Goal: Task Accomplishment & Management: Use online tool/utility

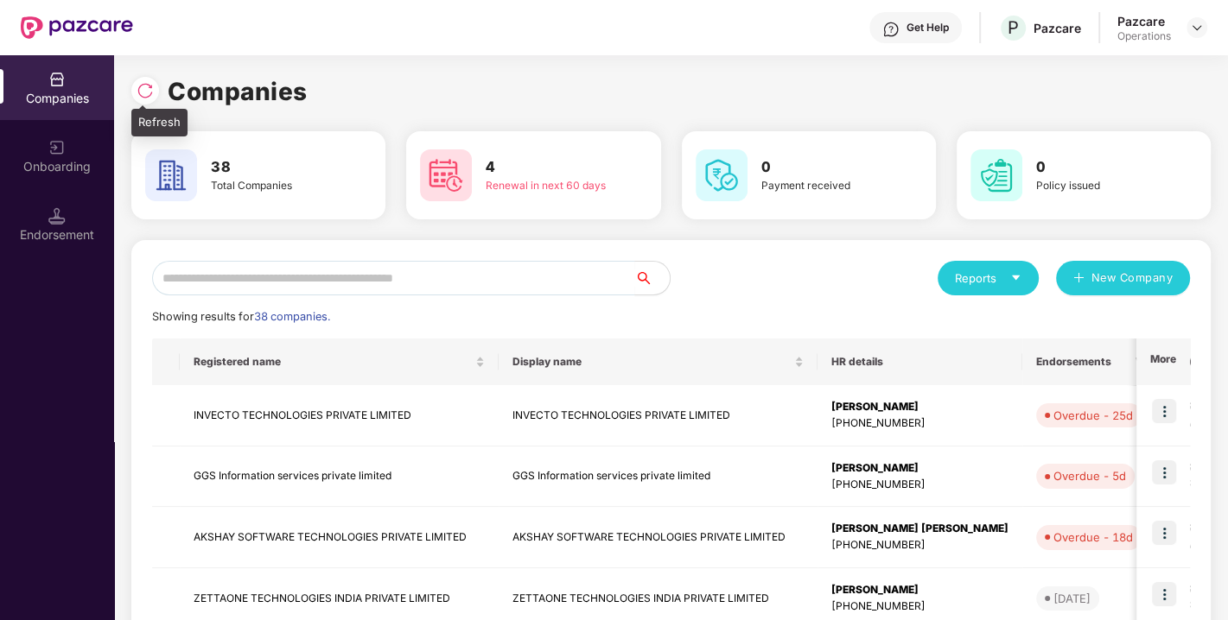
click at [146, 93] on img at bounding box center [145, 90] width 17 height 17
click at [324, 281] on input "text" at bounding box center [393, 278] width 483 height 35
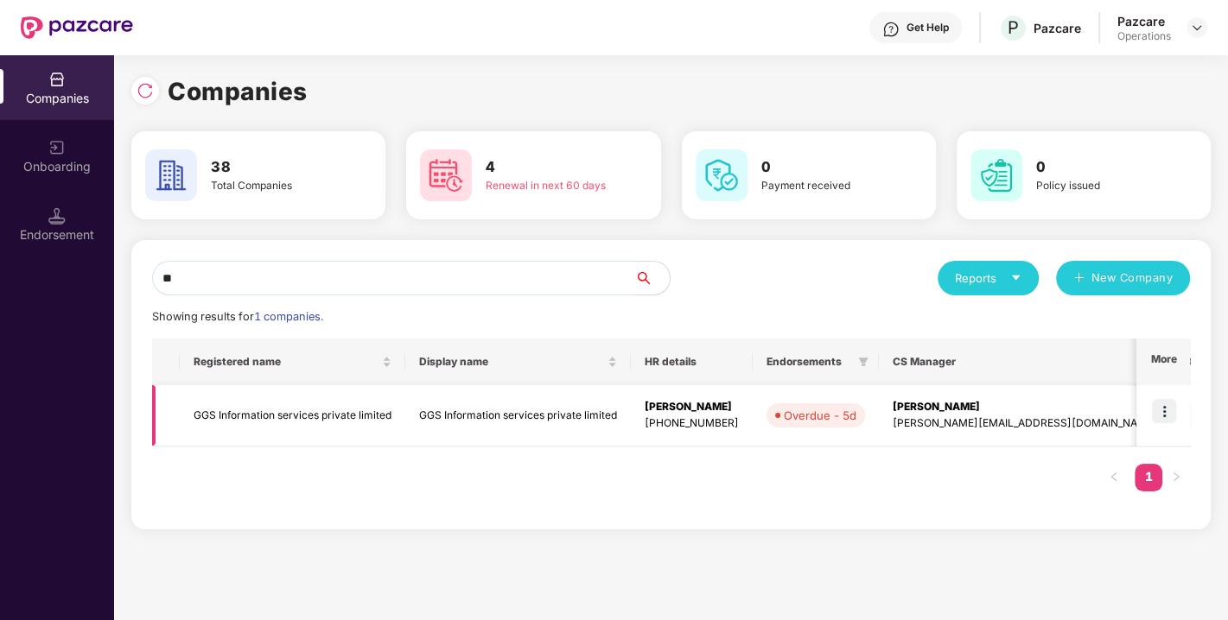
type input "**"
click at [1175, 416] on img at bounding box center [1164, 411] width 24 height 24
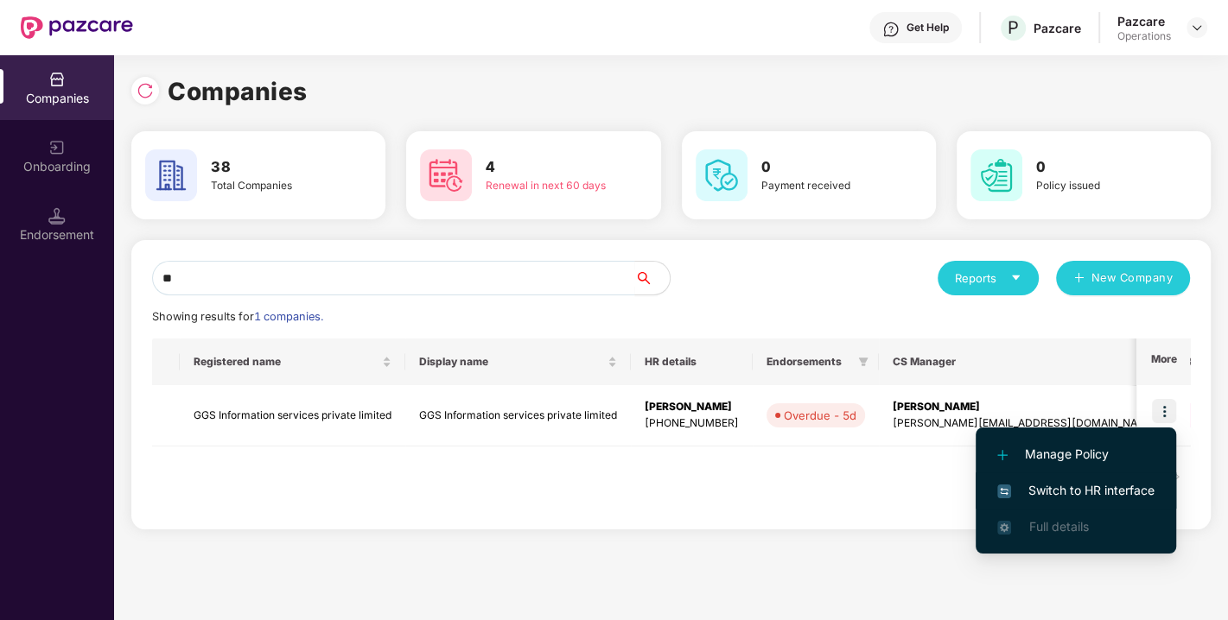
click at [1065, 496] on span "Switch to HR interface" at bounding box center [1075, 490] width 157 height 19
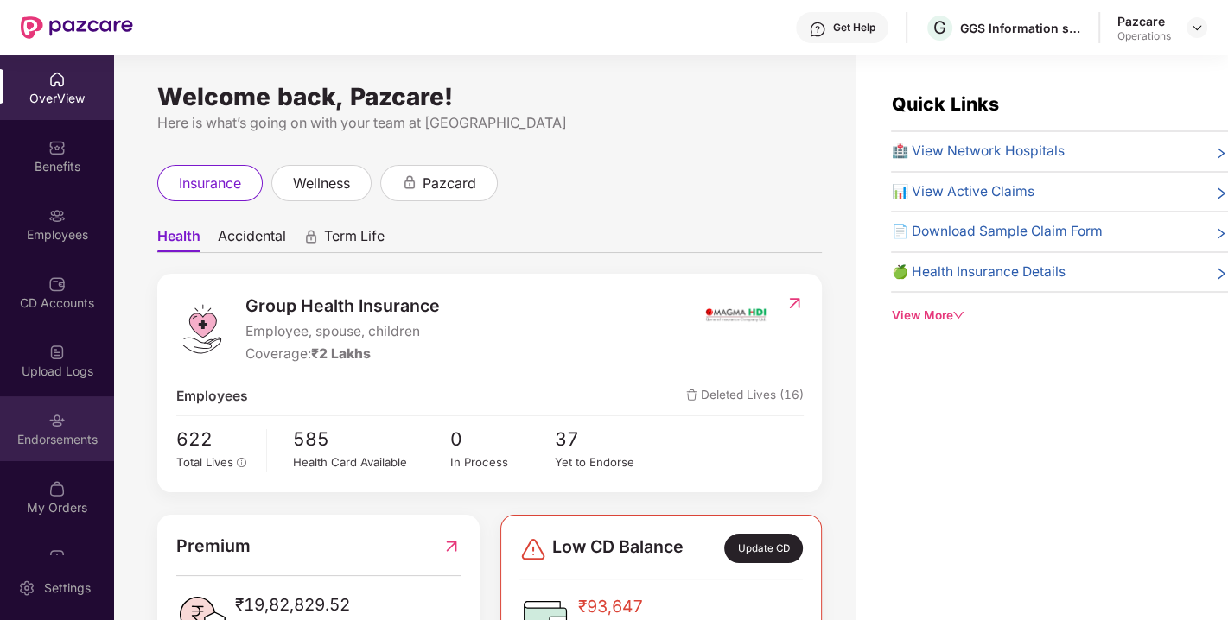
click at [58, 436] on div "Endorsements" at bounding box center [57, 439] width 114 height 17
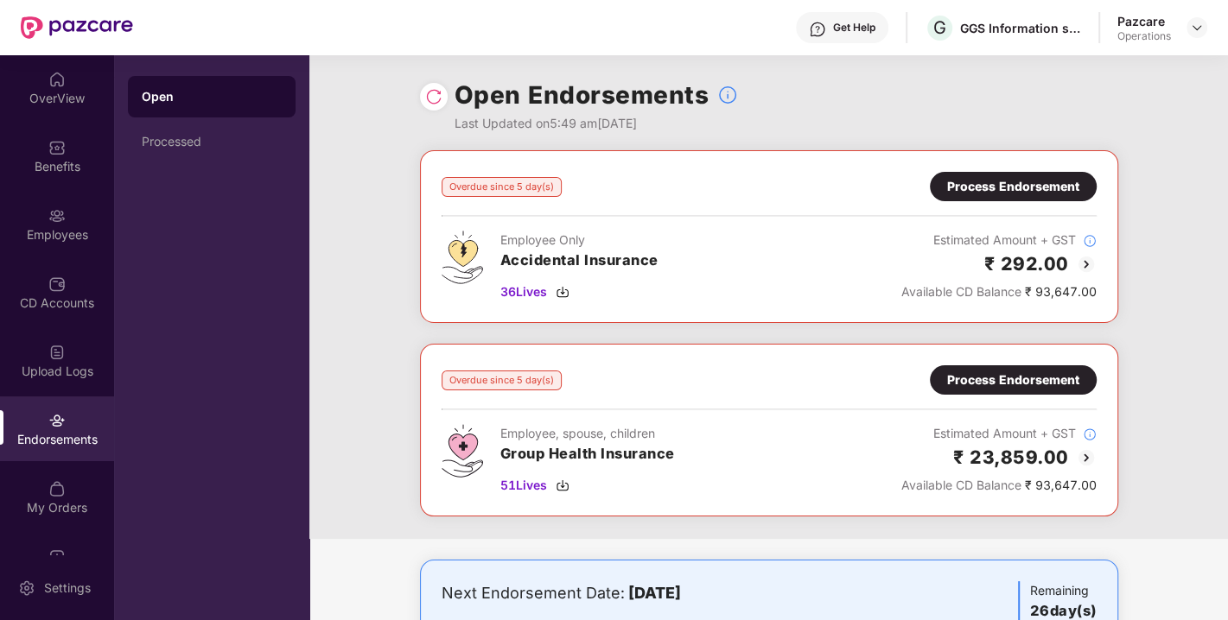
click at [1024, 188] on div "Process Endorsement" at bounding box center [1013, 186] width 132 height 19
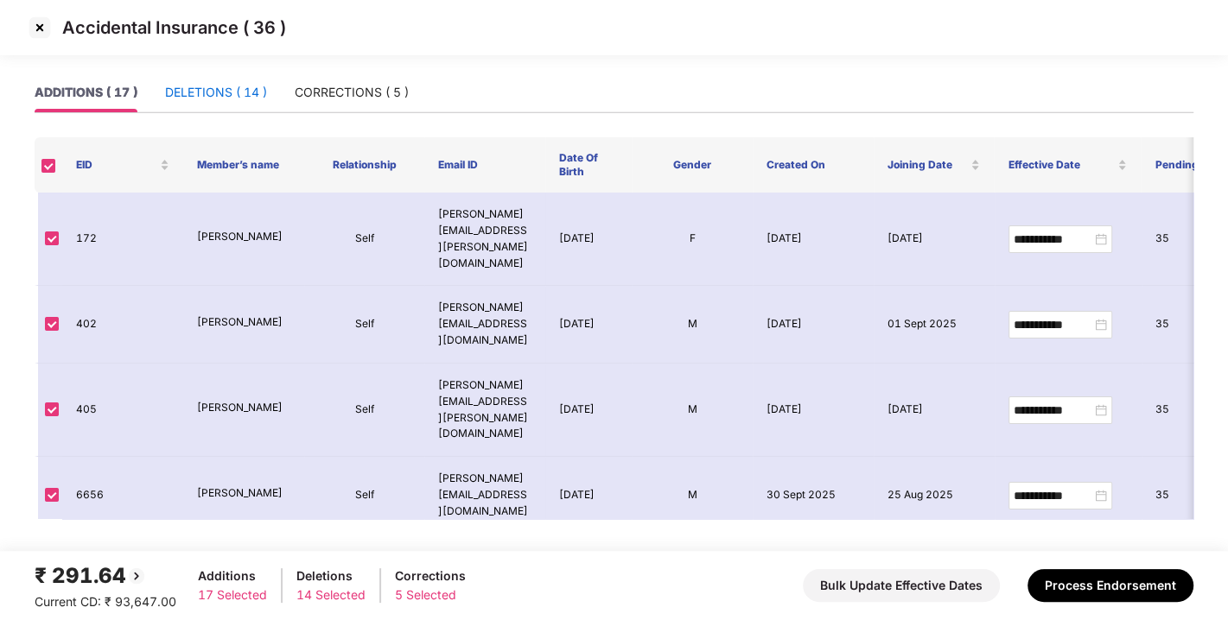
click at [229, 99] on div "DELETIONS ( 14 )" at bounding box center [216, 92] width 102 height 19
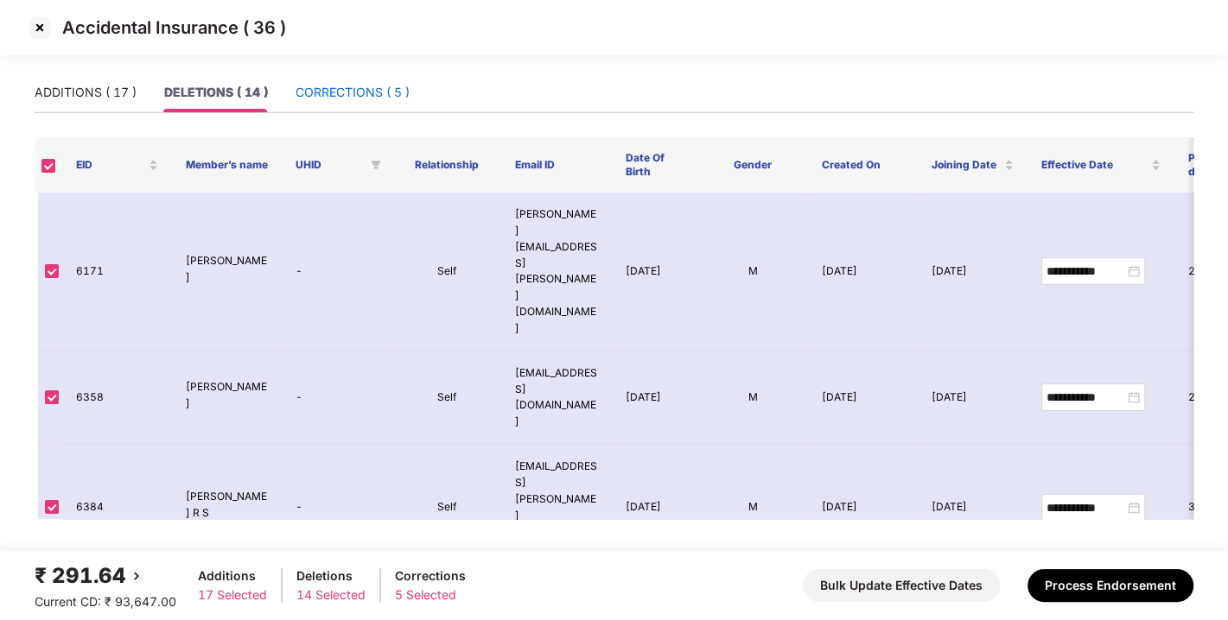
click at [321, 83] on div "CORRECTIONS ( 5 )" at bounding box center [353, 92] width 114 height 19
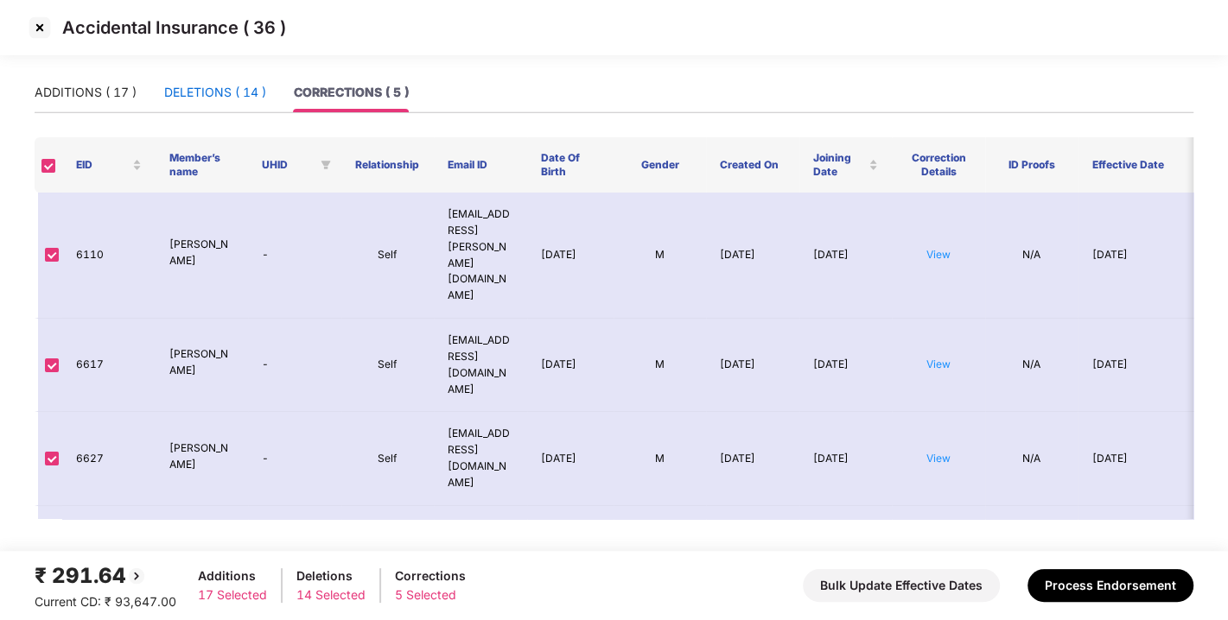
click at [220, 91] on div "DELETIONS ( 14 )" at bounding box center [215, 92] width 102 height 19
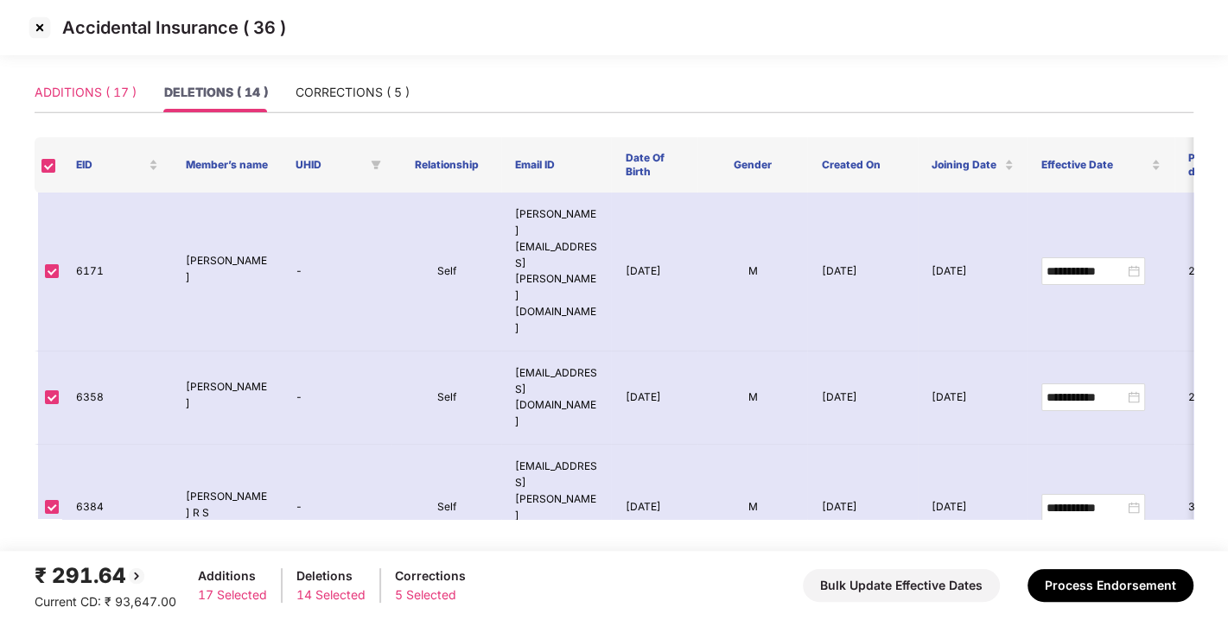
click at [92, 104] on div "ADDITIONS ( 17 )" at bounding box center [86, 93] width 102 height 40
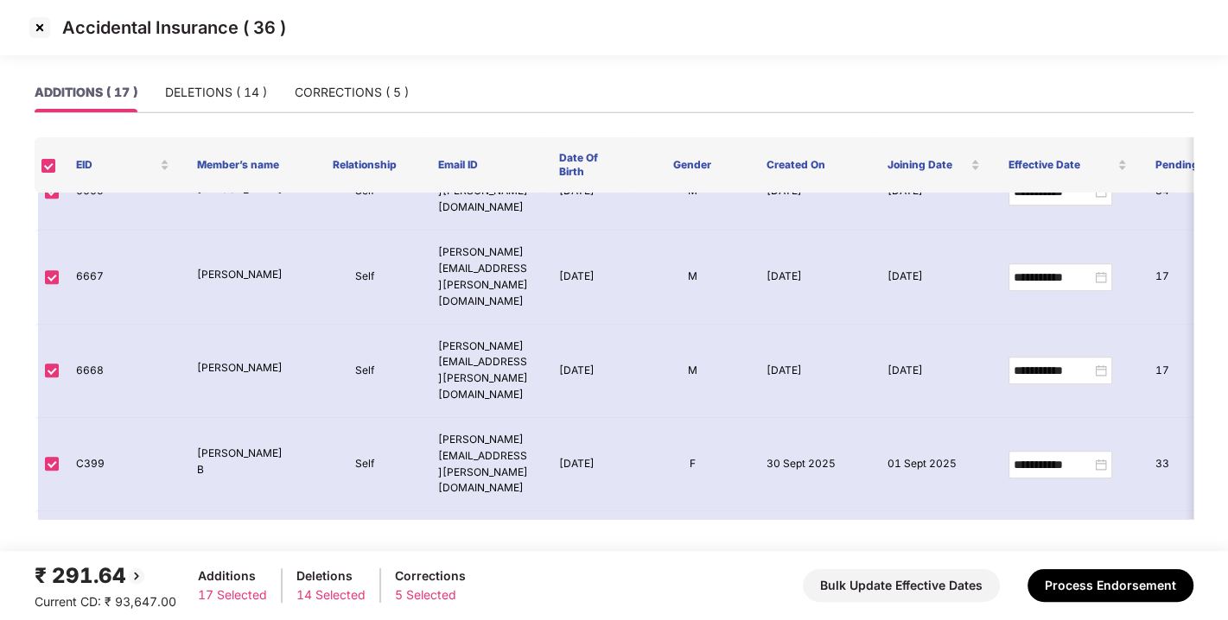
scroll to position [785, 0]
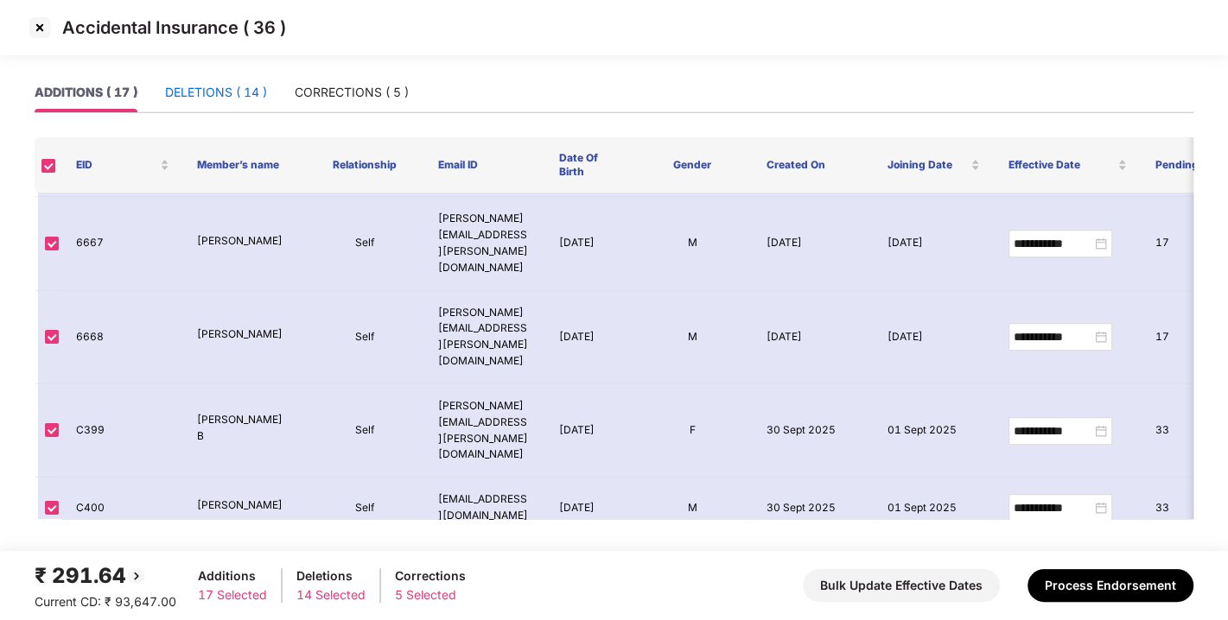
click at [242, 96] on div "DELETIONS ( 14 )" at bounding box center [216, 92] width 102 height 19
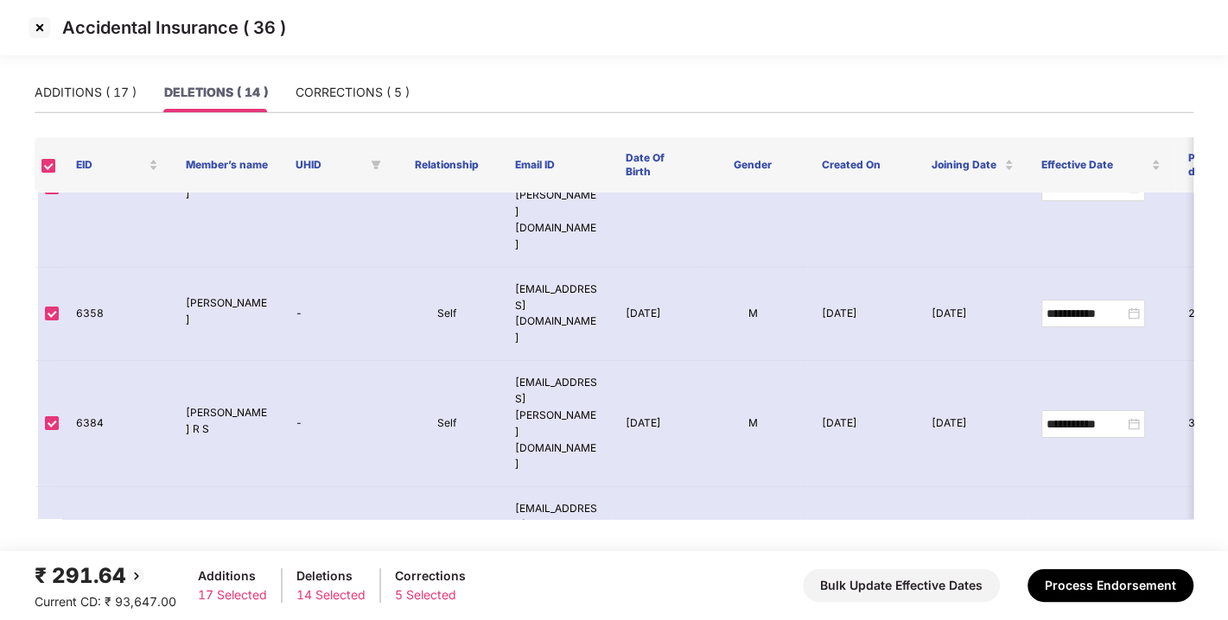
scroll to position [0, 0]
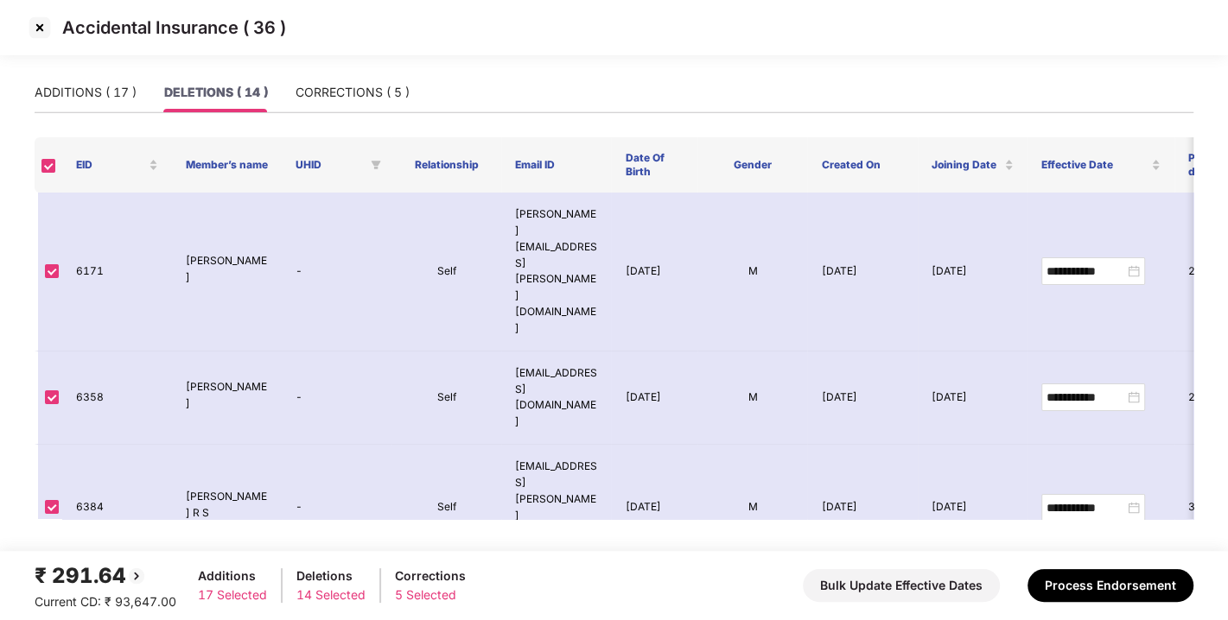
click at [39, 28] on img at bounding box center [40, 28] width 28 height 28
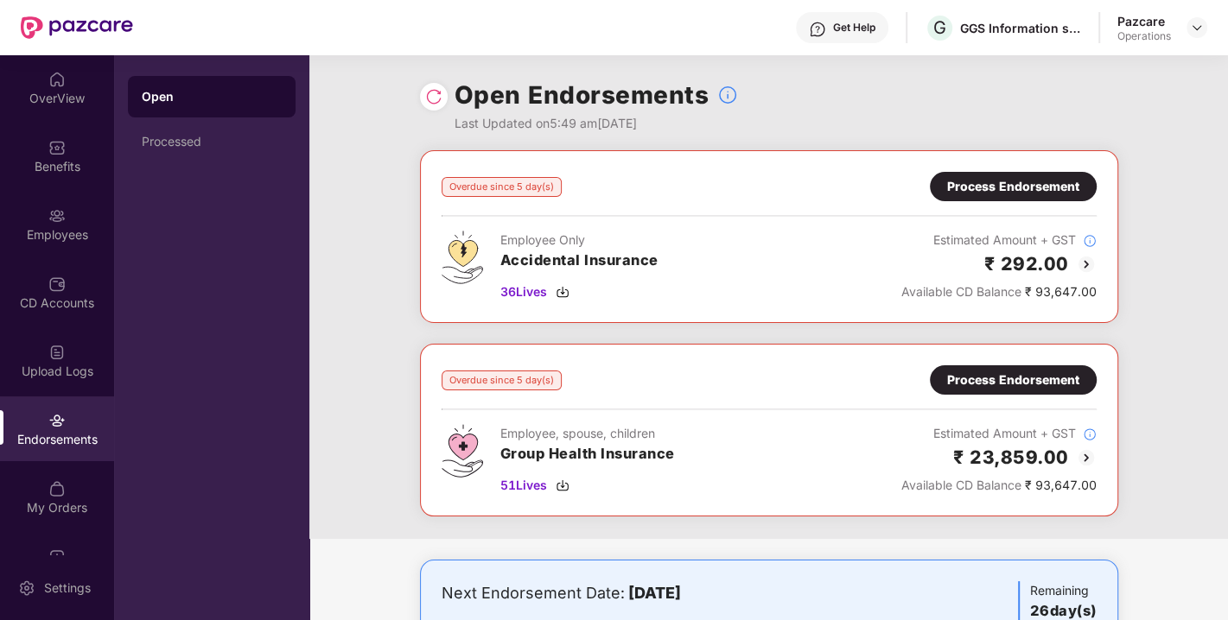
click at [995, 388] on div "Process Endorsement" at bounding box center [1013, 379] width 167 height 29
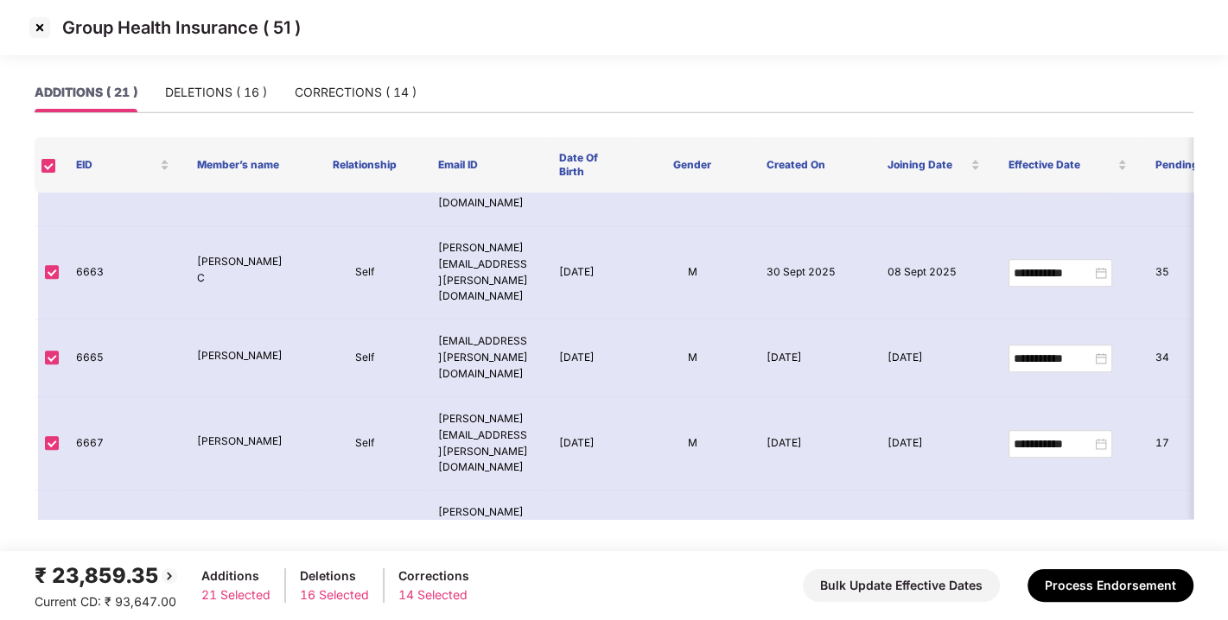
scroll to position [1078, 0]
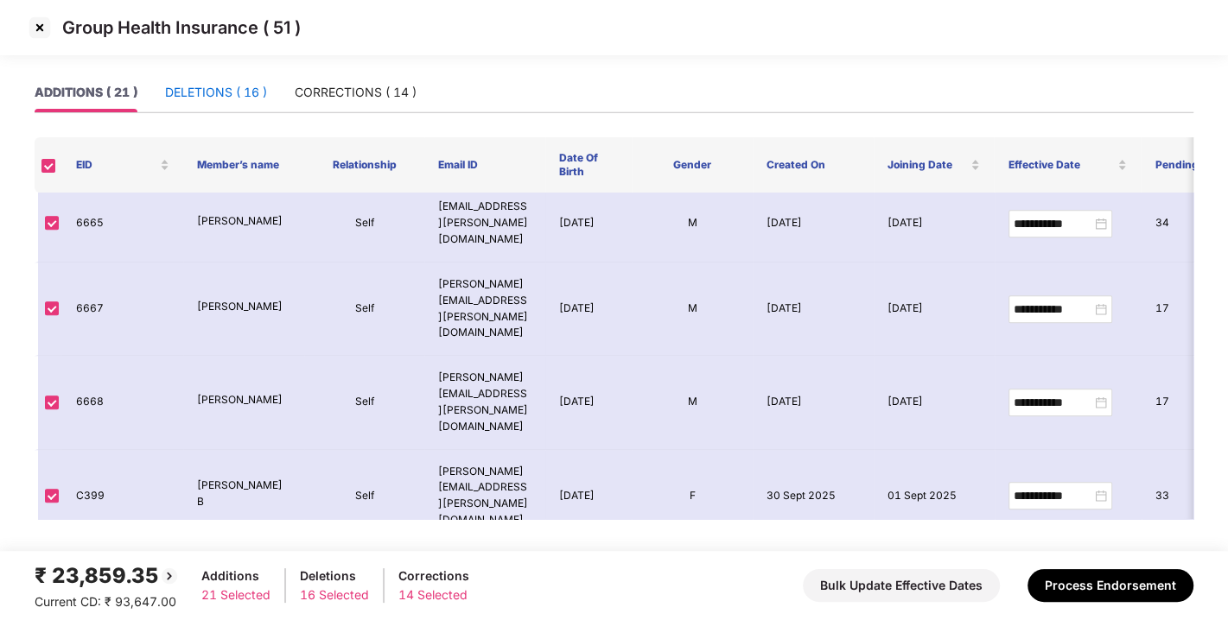
click at [201, 84] on div "DELETIONS ( 16 )" at bounding box center [216, 92] width 102 height 19
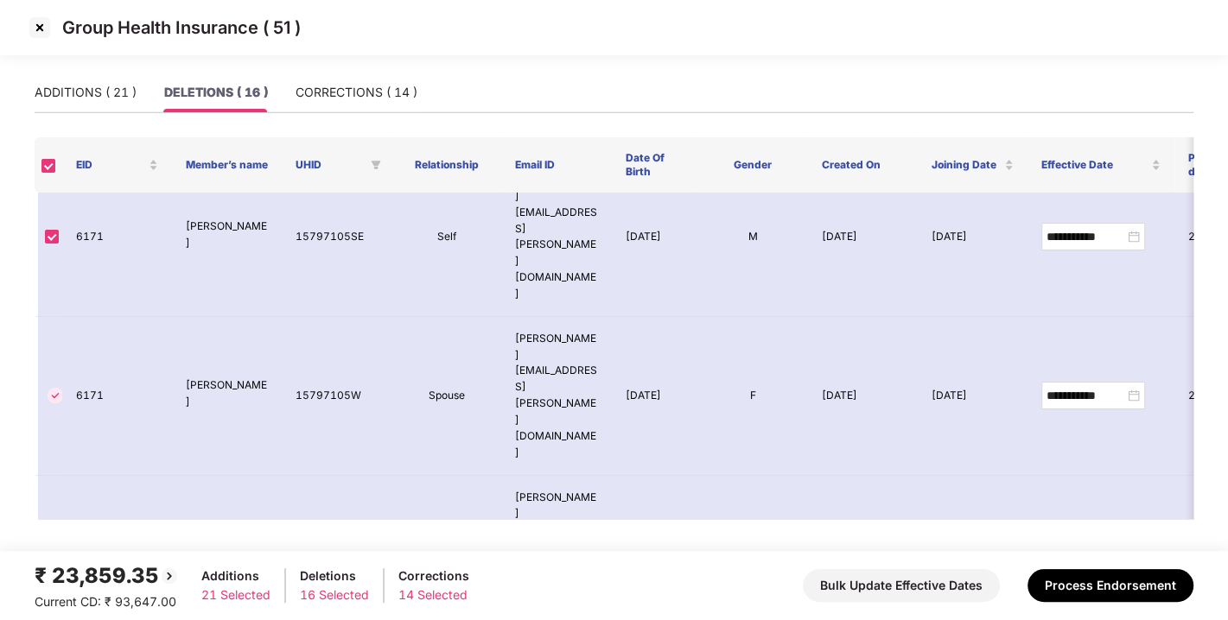
scroll to position [0, 0]
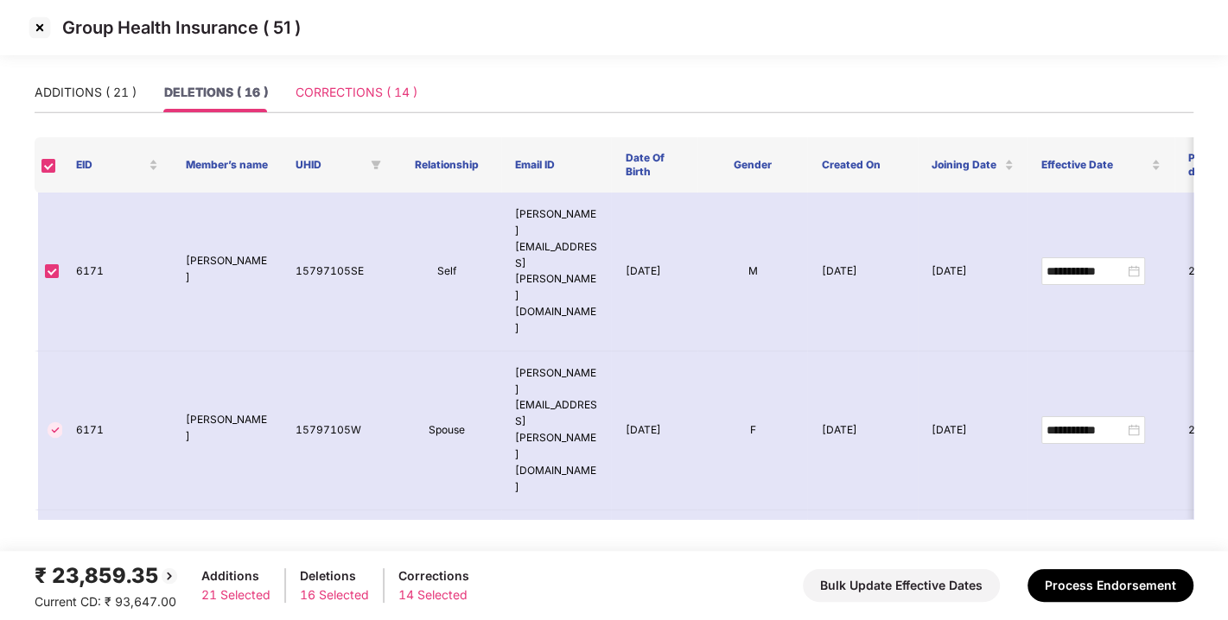
click at [365, 103] on div "CORRECTIONS ( 14 )" at bounding box center [357, 93] width 122 height 40
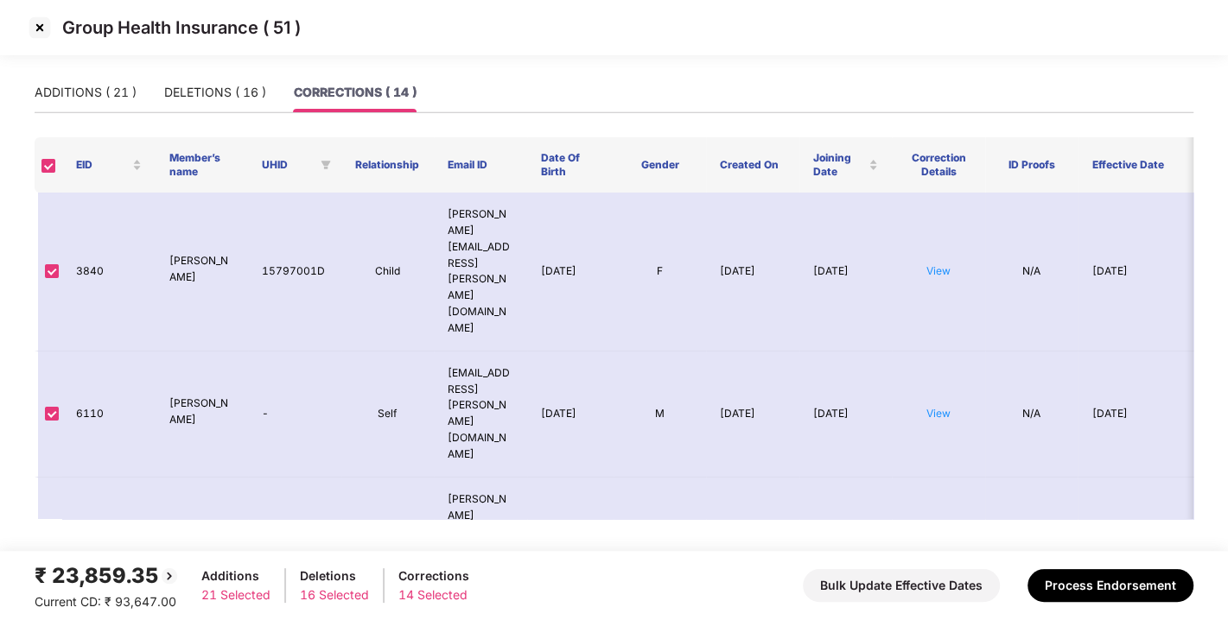
click at [47, 29] on img at bounding box center [40, 28] width 28 height 28
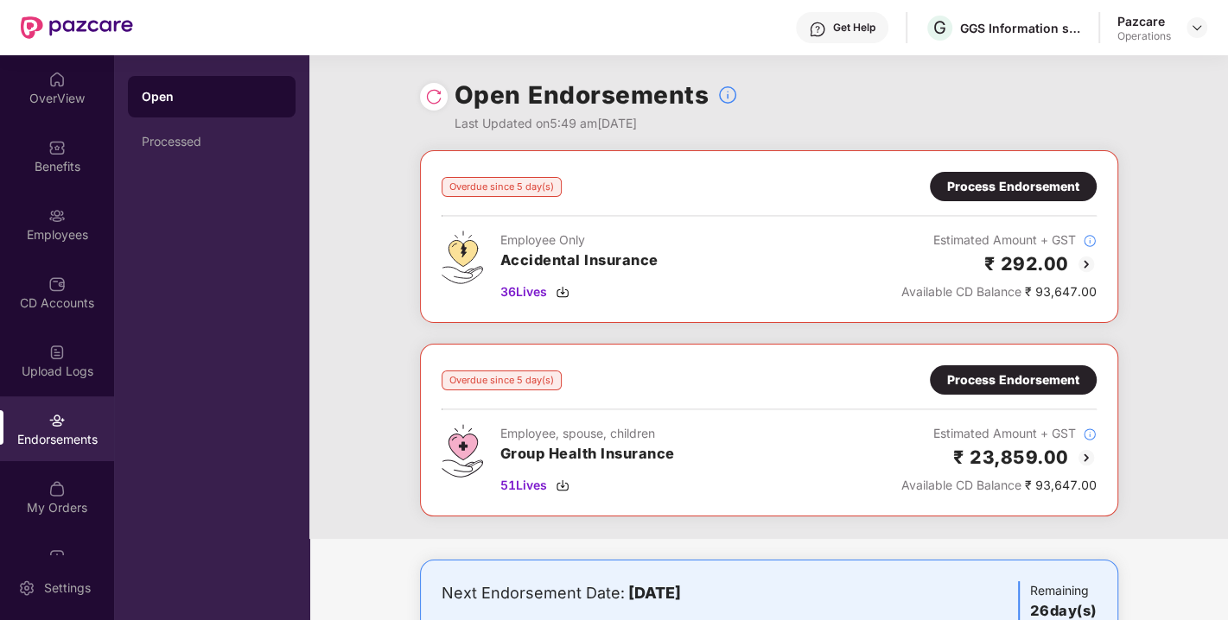
click at [978, 190] on div "Process Endorsement" at bounding box center [1013, 186] width 132 height 19
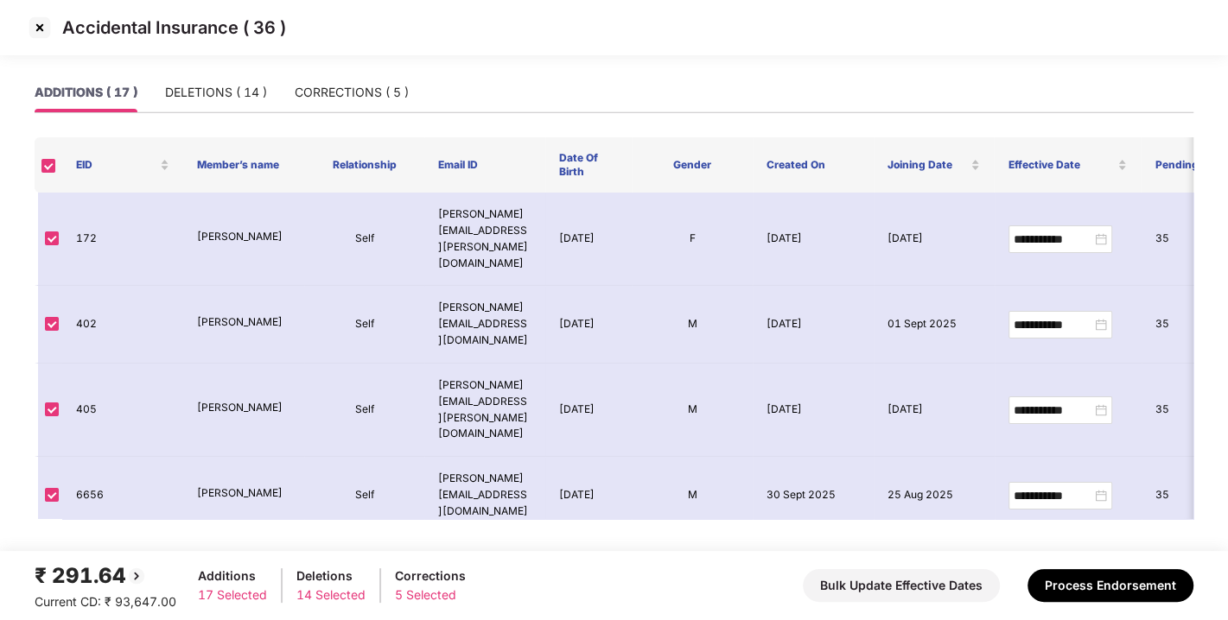
click at [29, 34] on img at bounding box center [40, 28] width 28 height 28
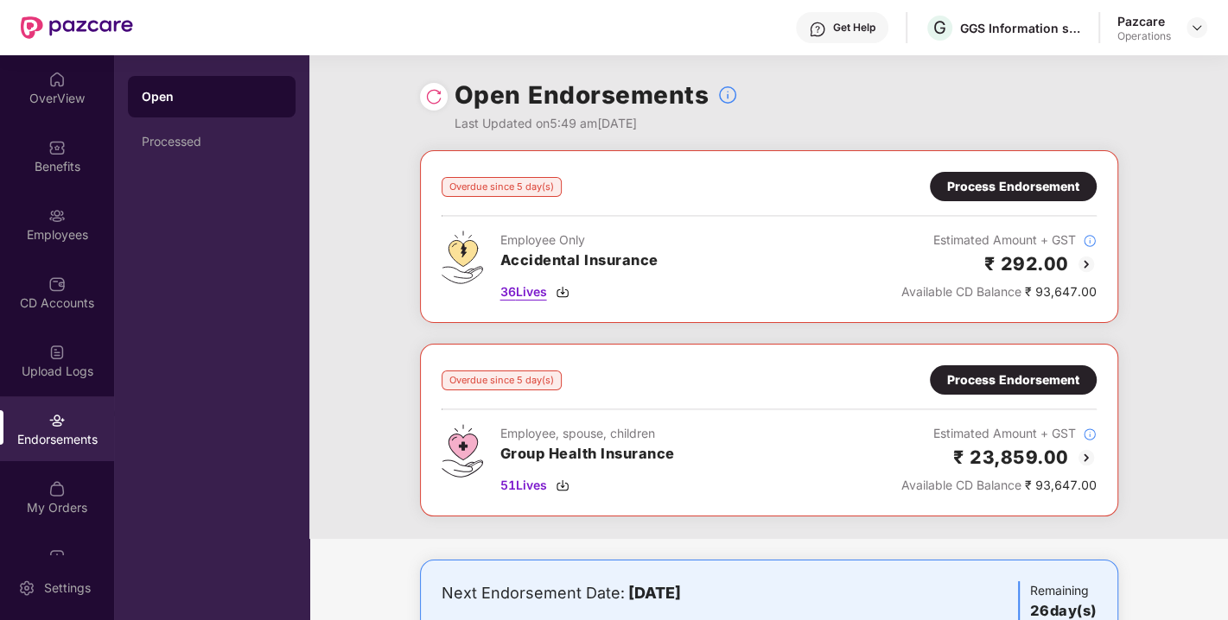
click at [565, 294] on img at bounding box center [563, 292] width 14 height 14
click at [562, 487] on img at bounding box center [563, 486] width 14 height 14
